Goal: Task Accomplishment & Management: Complete application form

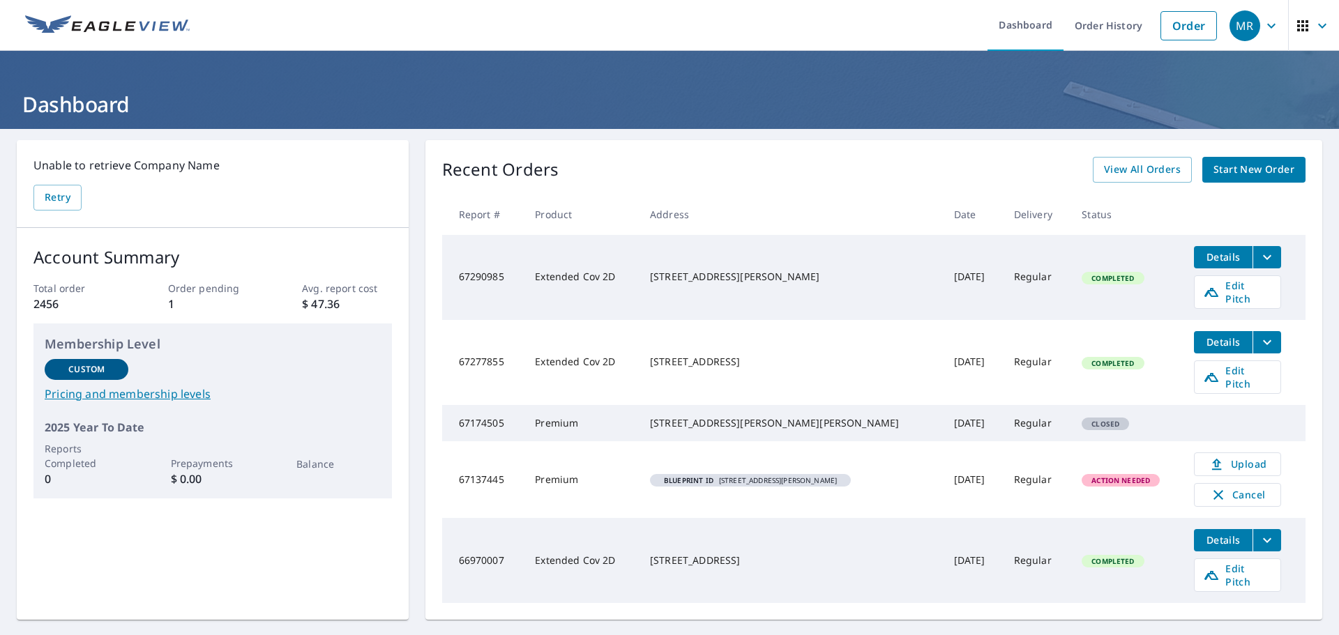
click at [818, 477] on span "Blueprint ID 2686 Ellen Way, Decatur, GA 30032 - Mark" at bounding box center [751, 480] width 190 height 7
click at [1264, 454] on link "Upload" at bounding box center [1237, 465] width 87 height 24
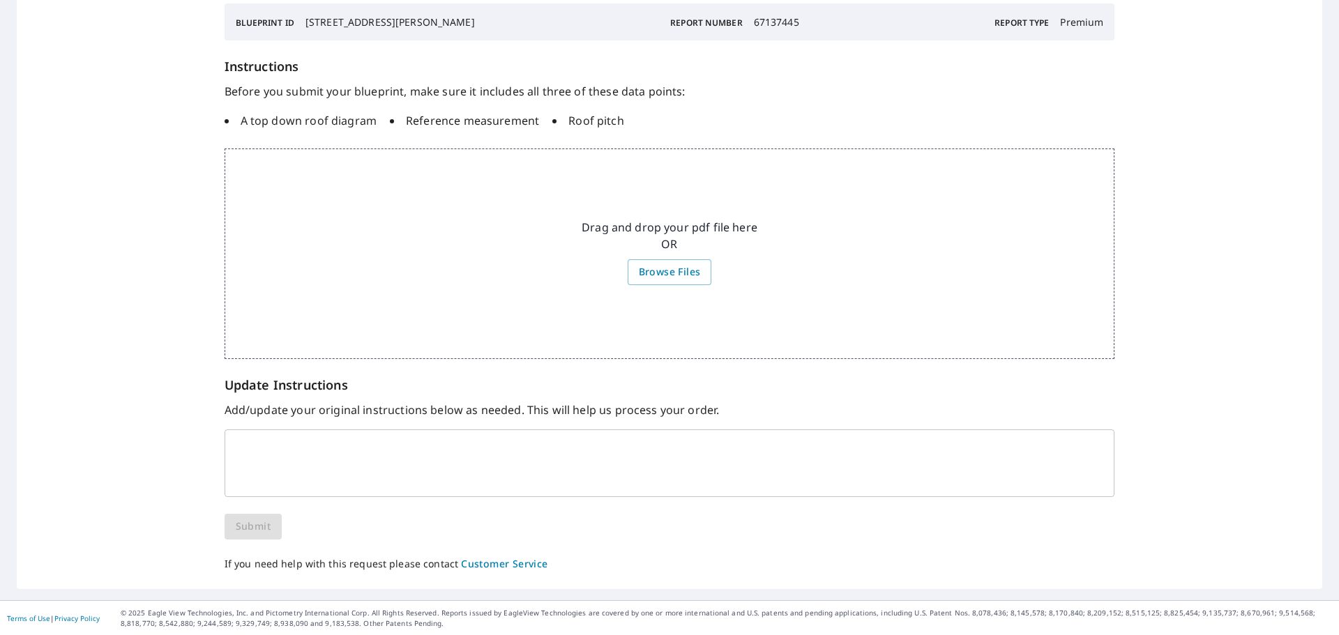
scroll to position [157, 0]
click at [377, 473] on textarea at bounding box center [669, 463] width 871 height 42
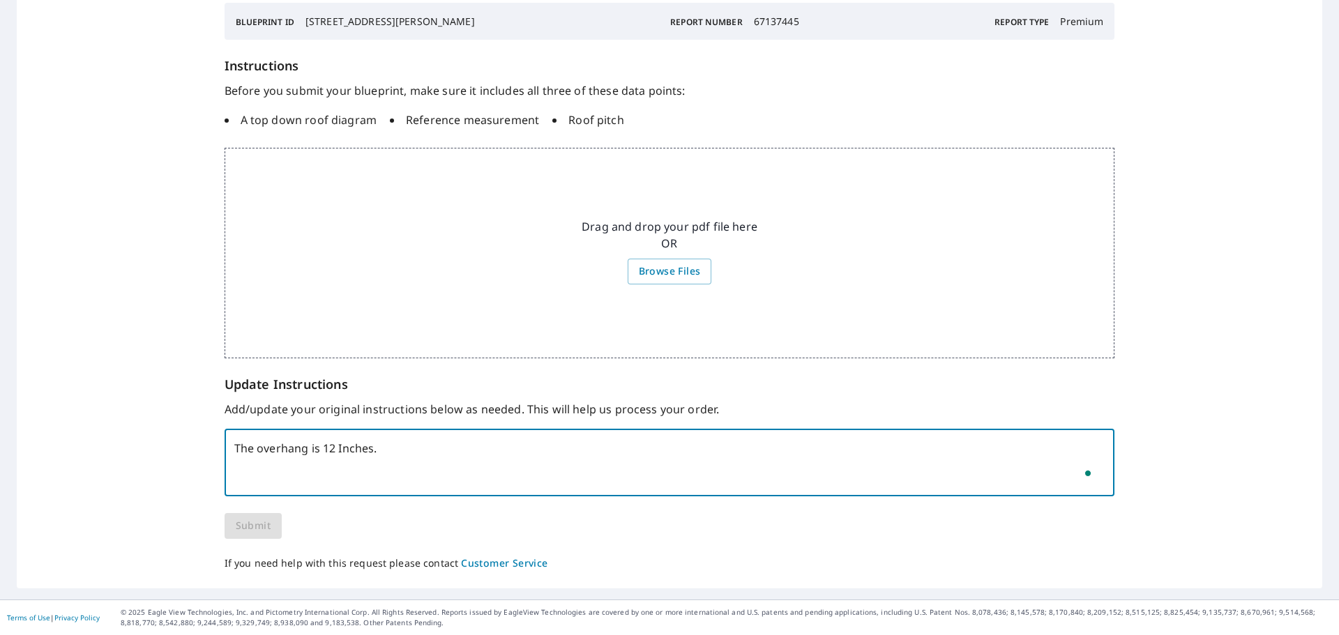
click at [559, 475] on textarea "The overhang is 12 Inches." at bounding box center [669, 463] width 871 height 42
type textarea "The overhang is 12 Inches."
click at [495, 525] on div "We are having difficulty processing your Premium report because we are missing …" at bounding box center [670, 247] width 891 height 650
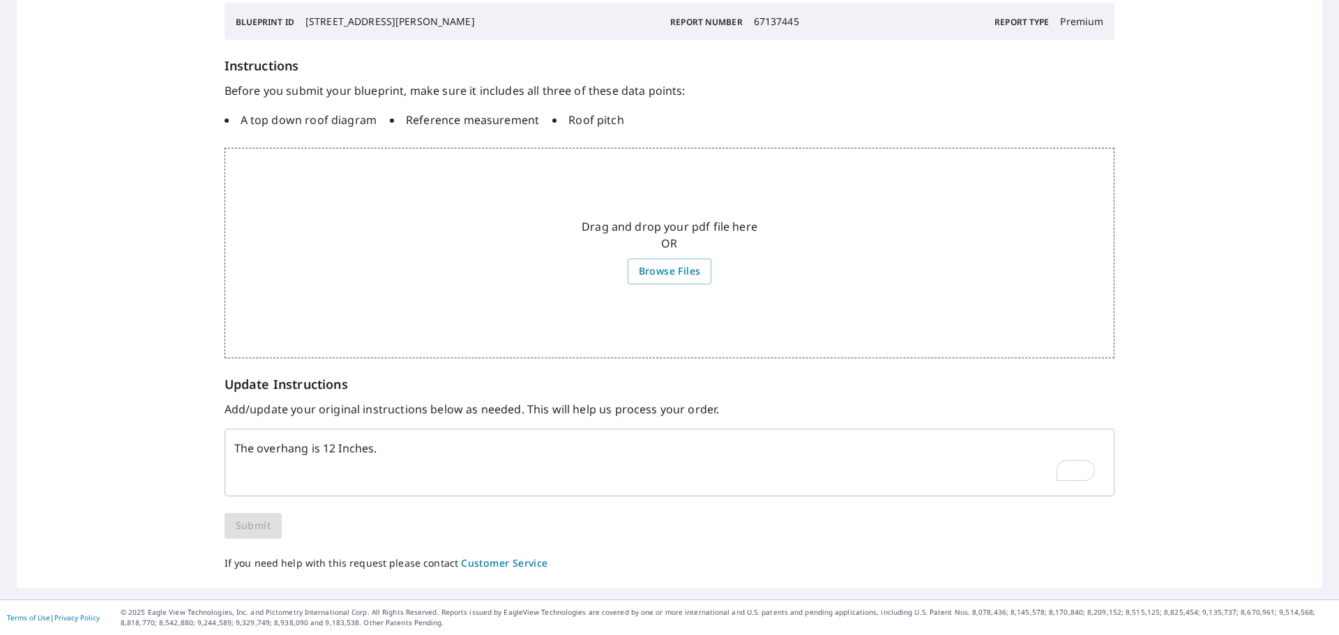
click at [483, 499] on div "We are having difficulty processing your Premium report because we are missing …" at bounding box center [670, 247] width 891 height 650
click at [676, 271] on span "Browse Files" at bounding box center [670, 271] width 62 height 17
click at [0, 0] on input "Browse Files" at bounding box center [0, 0] width 0 height 0
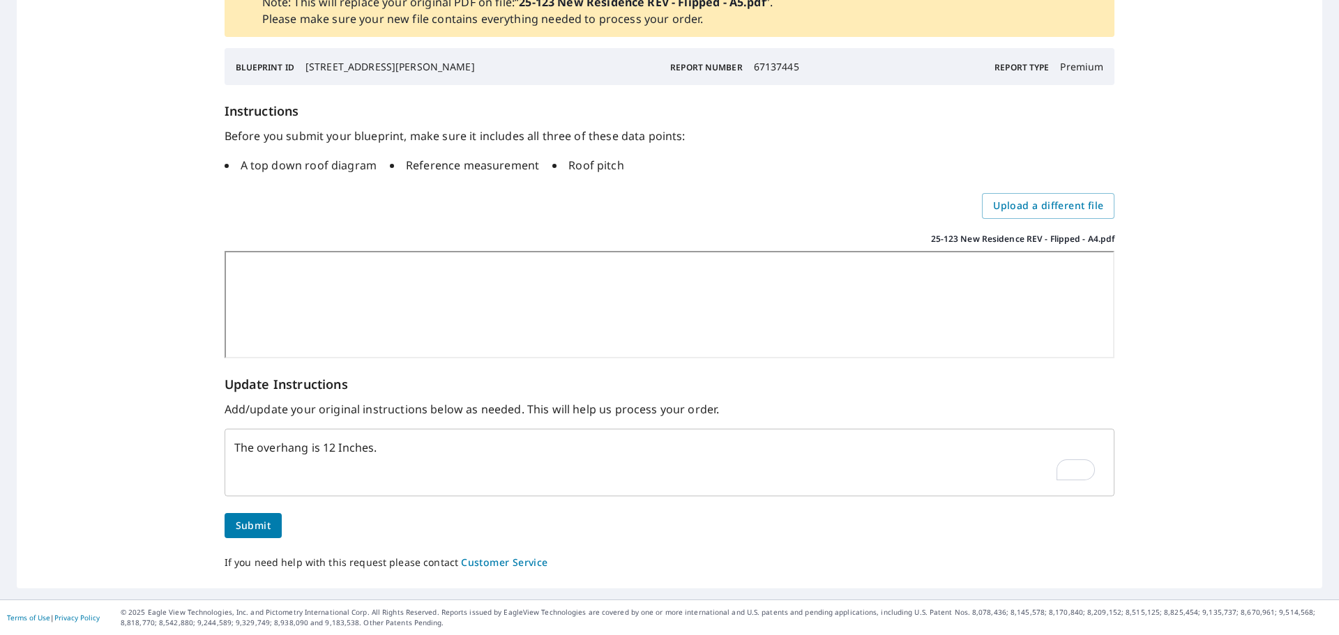
scroll to position [147, 0]
click at [242, 528] on span "Submit" at bounding box center [253, 526] width 35 height 17
click at [256, 522] on span "Submit" at bounding box center [253, 526] width 35 height 17
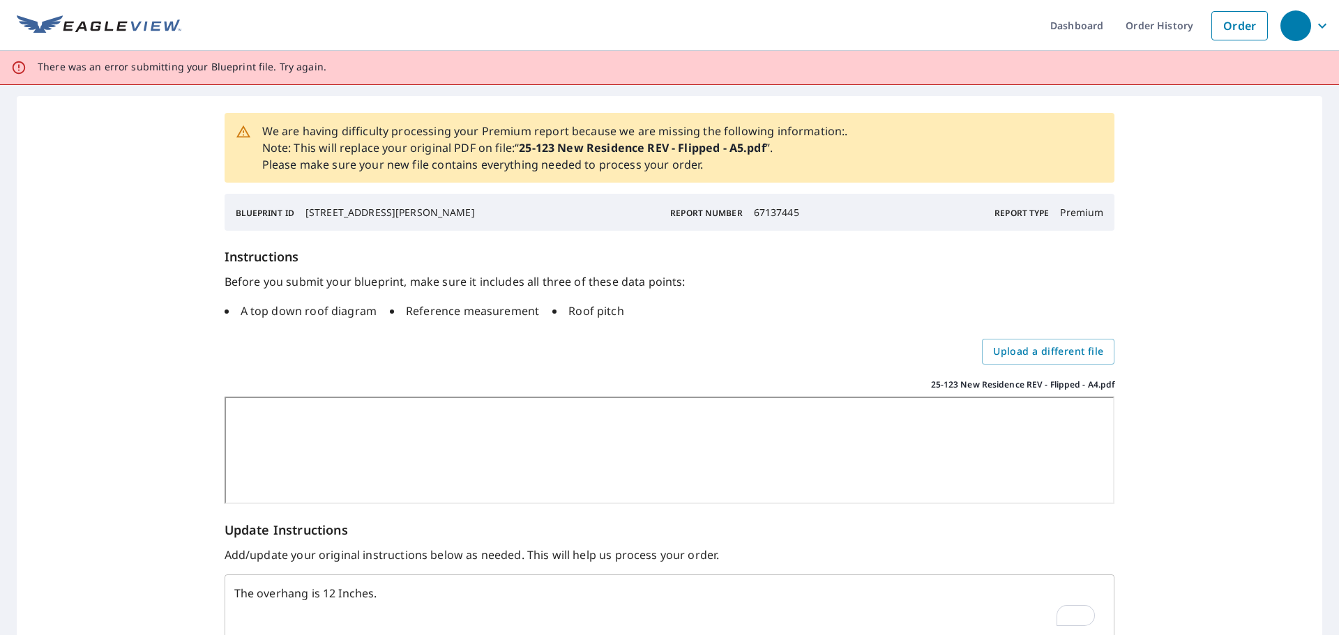
scroll to position [146, 0]
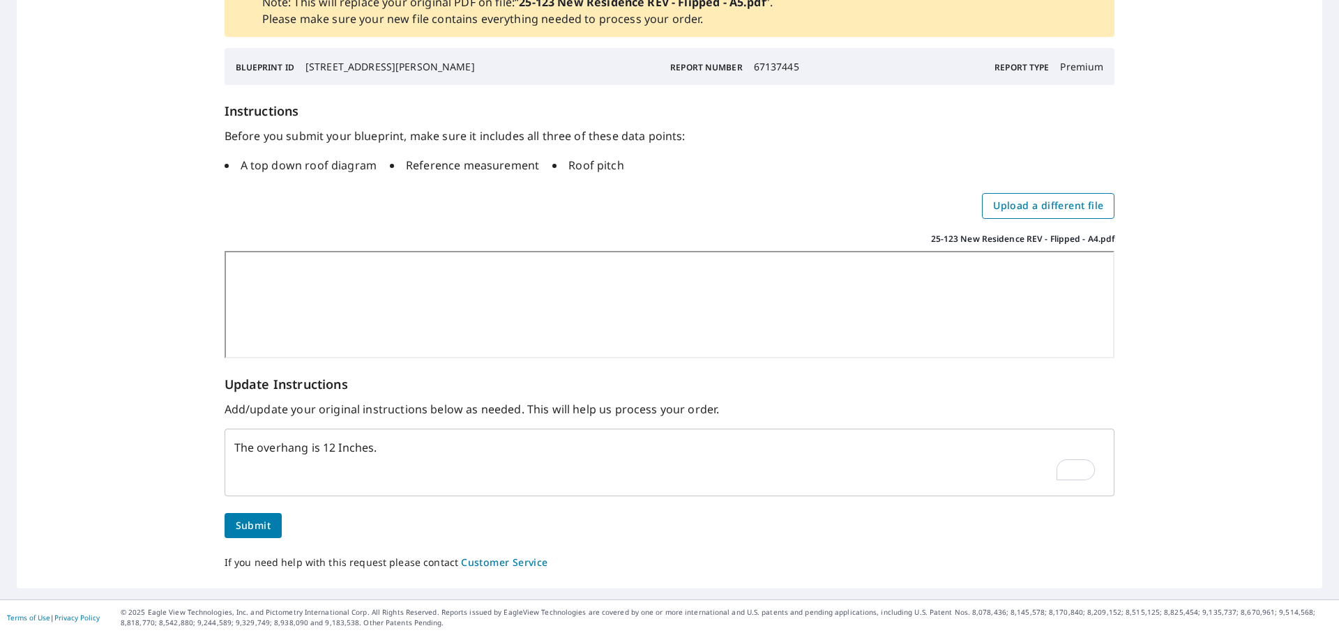
click at [1042, 199] on span "Upload a different file" at bounding box center [1048, 205] width 110 height 17
click at [0, 0] on input "Upload a different file" at bounding box center [0, 0] width 0 height 0
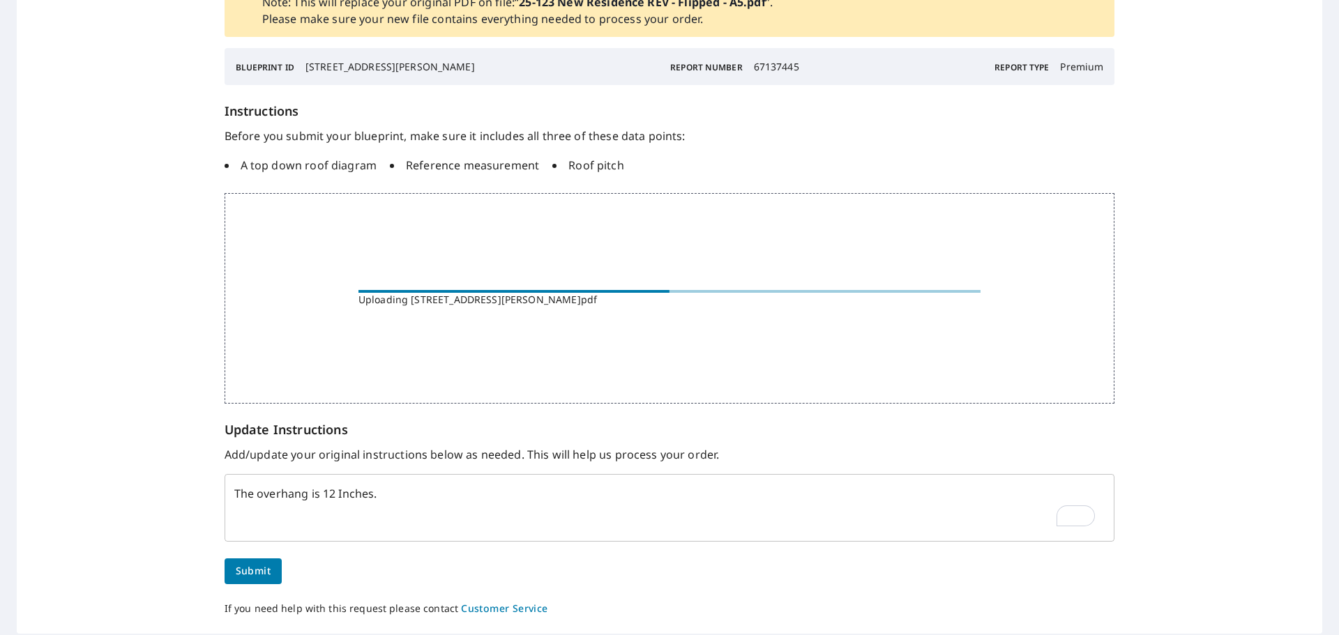
scroll to position [147, 0]
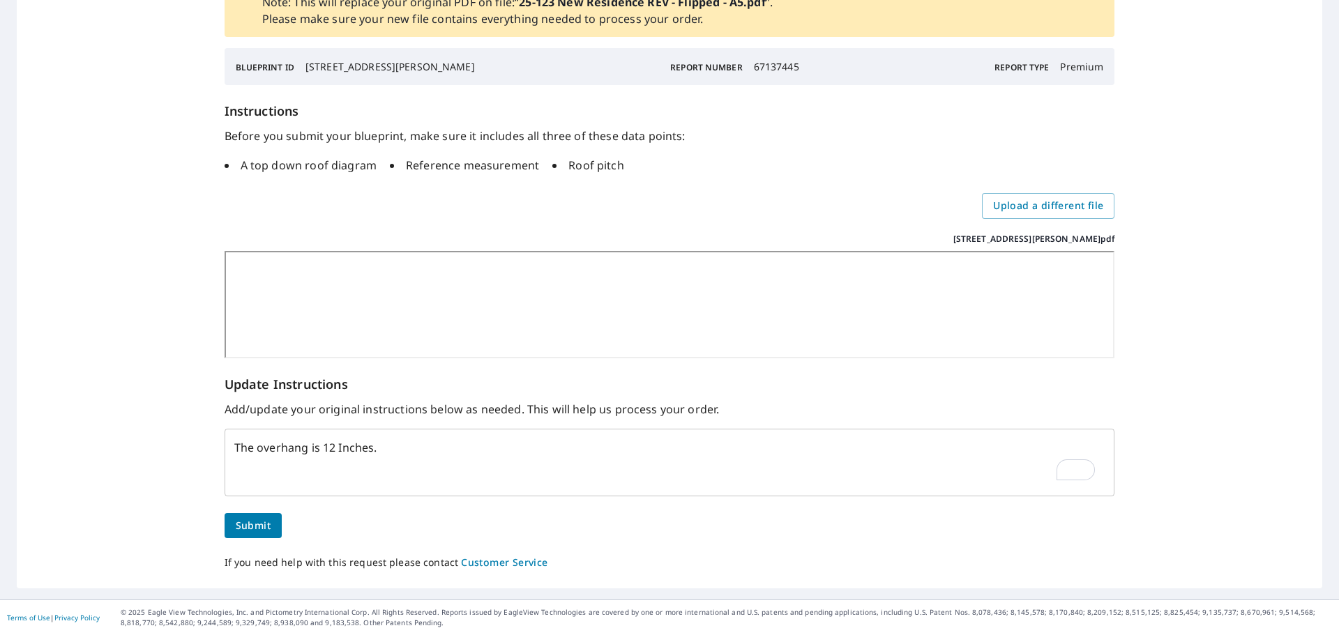
click at [243, 528] on span "Submit" at bounding box center [253, 526] width 35 height 17
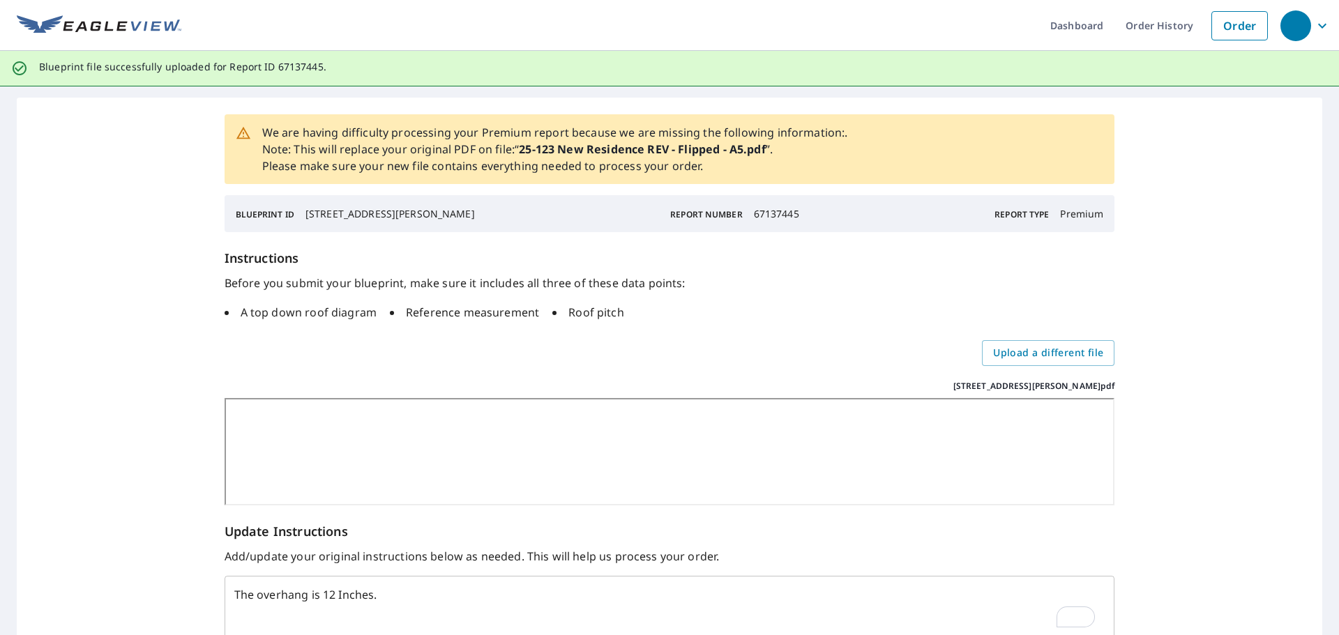
scroll to position [0, 0]
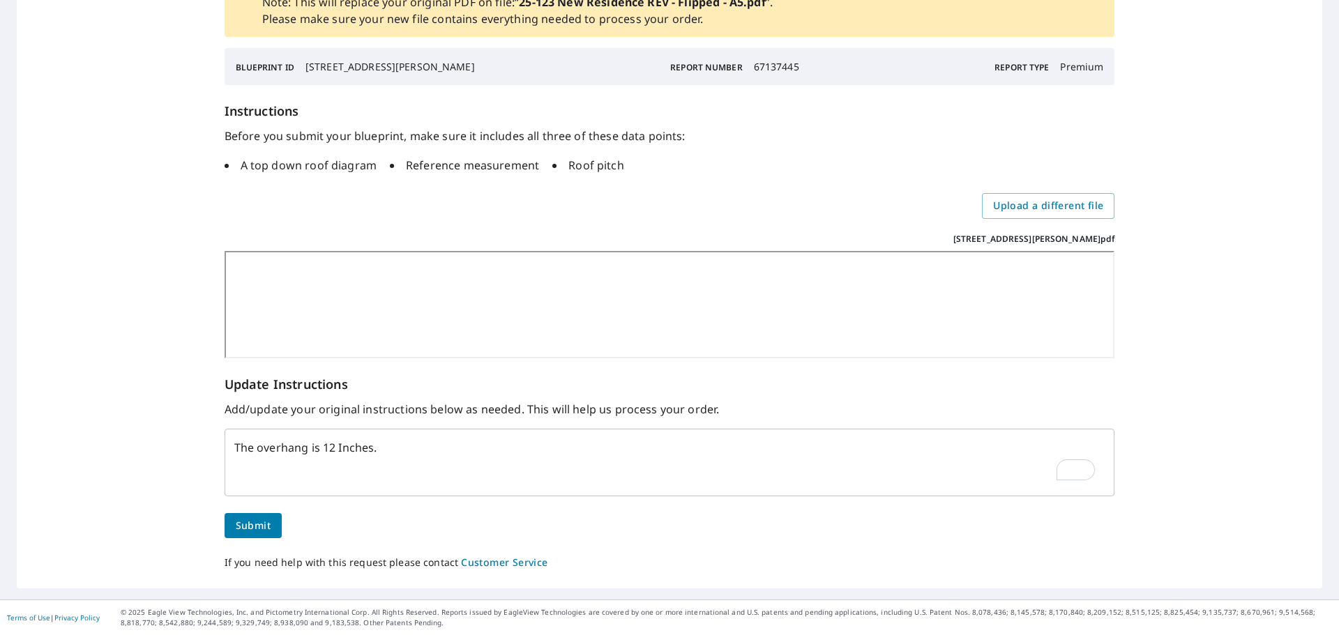
click at [251, 527] on span "Submit" at bounding box center [253, 526] width 35 height 17
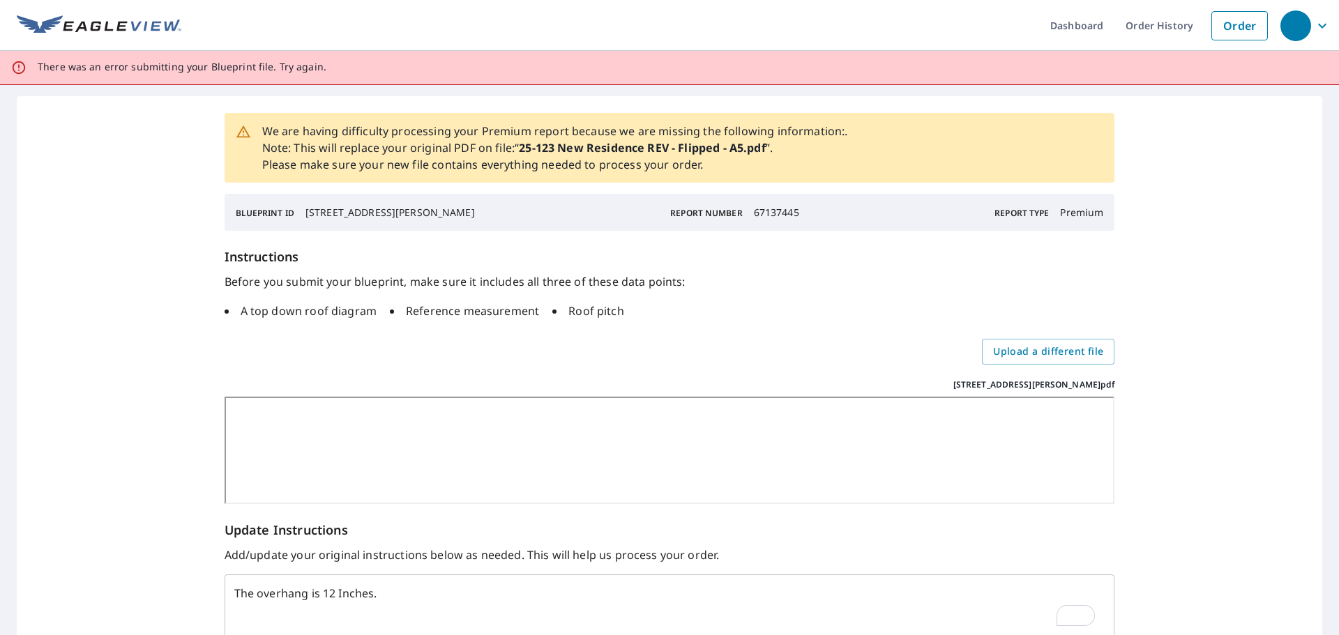
click at [109, 26] on img at bounding box center [99, 25] width 165 height 21
click at [1099, 36] on link "Dashboard" at bounding box center [1076, 25] width 75 height 51
